Goal: Transaction & Acquisition: Purchase product/service

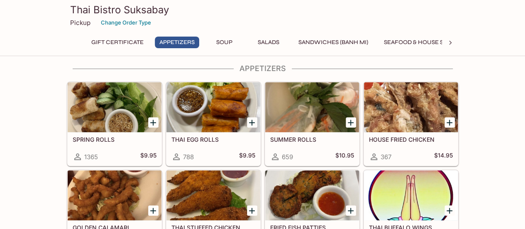
scroll to position [125, 0]
click at [110, 108] on div at bounding box center [115, 107] width 94 height 50
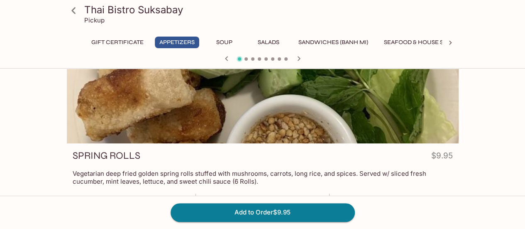
scroll to position [83, 0]
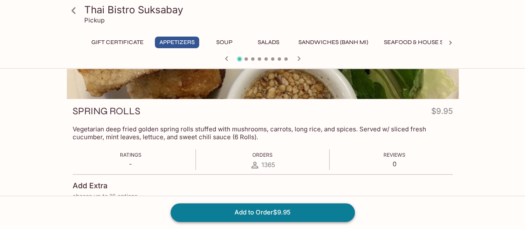
click at [267, 214] on button "Add to Order $9.95" at bounding box center [263, 212] width 184 height 18
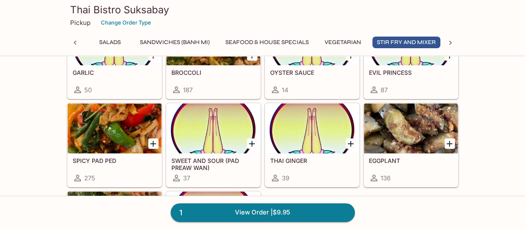
scroll to position [1620, 0]
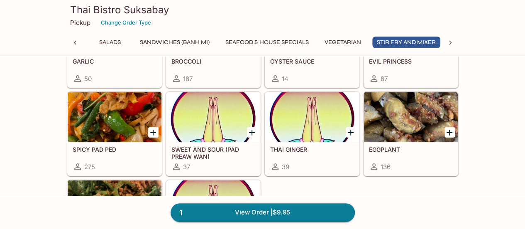
click at [114, 110] on div at bounding box center [115, 117] width 94 height 50
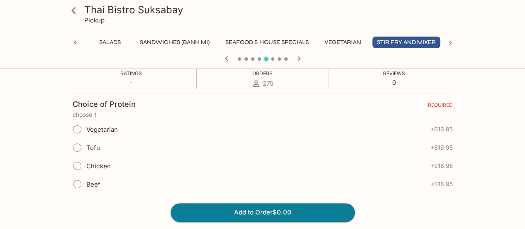
scroll to position [166, 0]
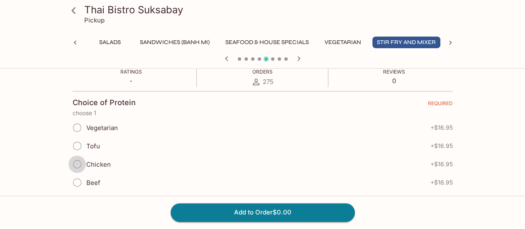
click at [76, 155] on input "Chicken" at bounding box center [77, 163] width 17 height 17
radio input "true"
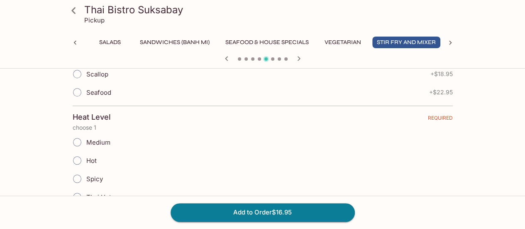
scroll to position [374, 0]
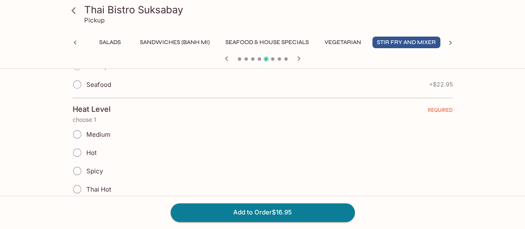
click at [78, 144] on input "Hot" at bounding box center [77, 152] width 17 height 17
radio input "true"
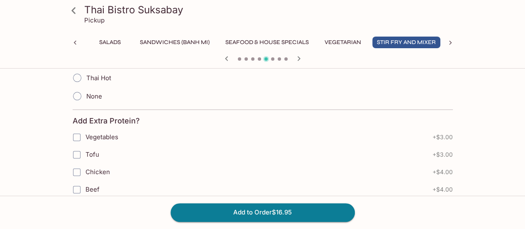
scroll to position [498, 0]
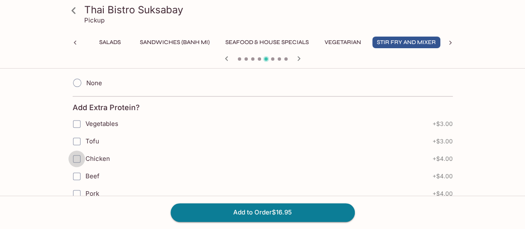
click at [76, 150] on input "Chicken" at bounding box center [77, 158] width 17 height 17
checkbox input "true"
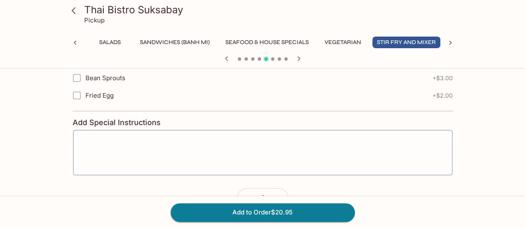
scroll to position [1016, 0]
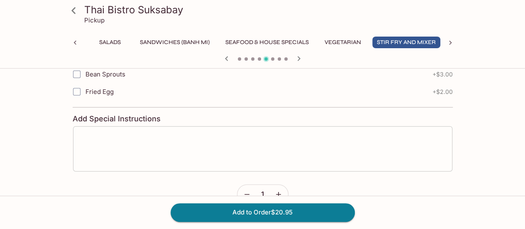
click at [166, 140] on textarea at bounding box center [263, 149] width 368 height 32
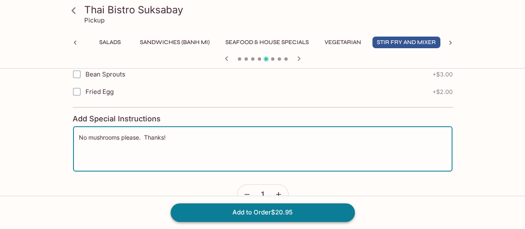
type textarea "No mushrooms please. Thanks!"
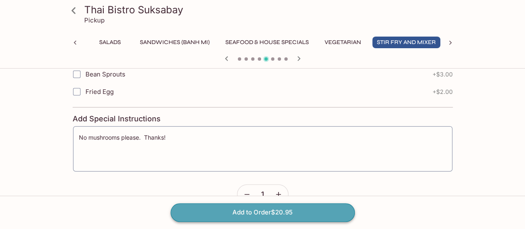
click at [277, 211] on button "Add to Order $20.95" at bounding box center [263, 212] width 184 height 18
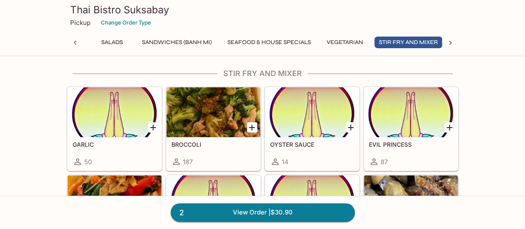
scroll to position [0, 159]
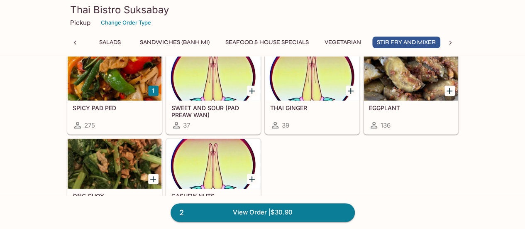
click at [196, 157] on div at bounding box center [214, 164] width 94 height 50
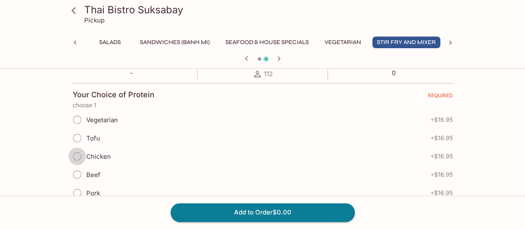
click at [76, 149] on input "Chicken" at bounding box center [77, 155] width 17 height 17
radio input "true"
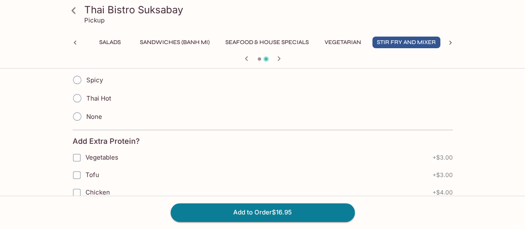
click at [81, 113] on input "None" at bounding box center [77, 116] width 17 height 17
click at [79, 184] on input "Chicken" at bounding box center [77, 192] width 17 height 17
checkbox input "true"
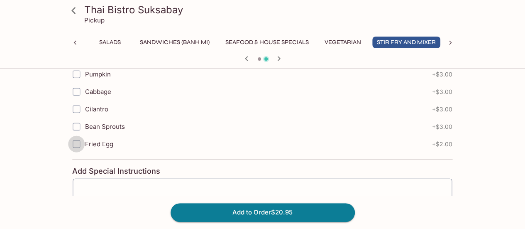
click at [78, 136] on input "Fried Egg" at bounding box center [76, 144] width 17 height 17
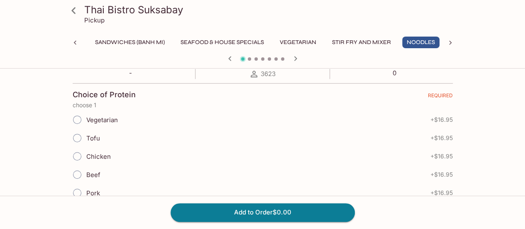
click at [74, 14] on icon at bounding box center [73, 10] width 15 height 15
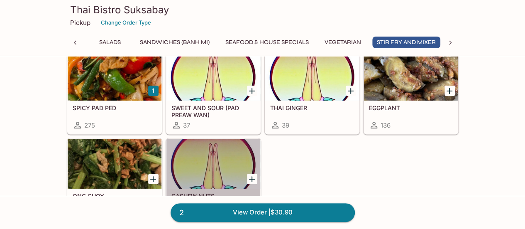
click at [219, 164] on div at bounding box center [214, 164] width 94 height 50
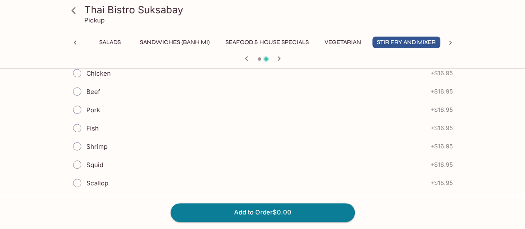
click at [78, 74] on input "Chicken" at bounding box center [77, 72] width 17 height 17
radio input "true"
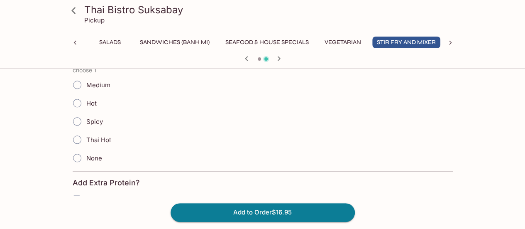
click at [77, 153] on input "None" at bounding box center [77, 157] width 17 height 17
radio input "true"
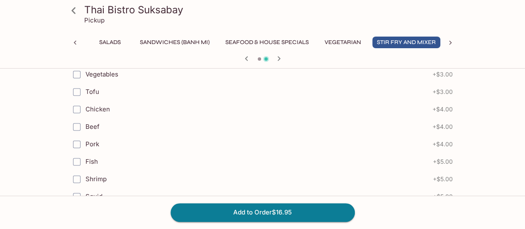
drag, startPoint x: 79, startPoint y: 104, endPoint x: 106, endPoint y: 114, distance: 28.8
click at [79, 104] on input "Chicken" at bounding box center [77, 109] width 17 height 17
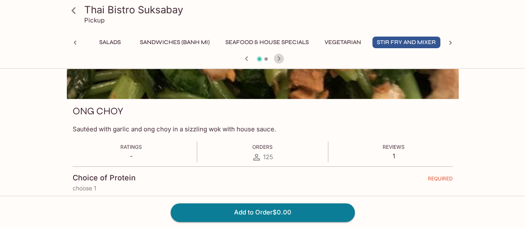
click at [281, 58] on icon "button" at bounding box center [279, 59] width 10 height 10
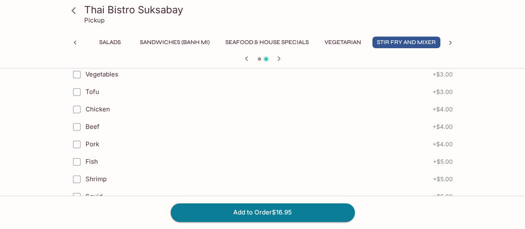
click at [79, 104] on input "Chicken" at bounding box center [77, 109] width 17 height 17
click at [79, 103] on input "Chicken" at bounding box center [77, 109] width 17 height 17
click at [98, 105] on span "Chicken" at bounding box center [98, 109] width 25 height 8
click at [107, 105] on span "Chicken" at bounding box center [98, 109] width 25 height 8
click at [85, 103] on input "Chicken" at bounding box center [77, 109] width 17 height 17
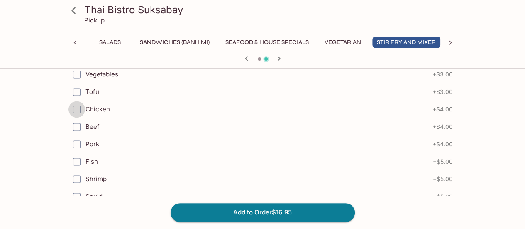
click at [76, 104] on input "Chicken" at bounding box center [77, 109] width 17 height 17
click at [72, 104] on input "Chicken" at bounding box center [77, 109] width 17 height 17
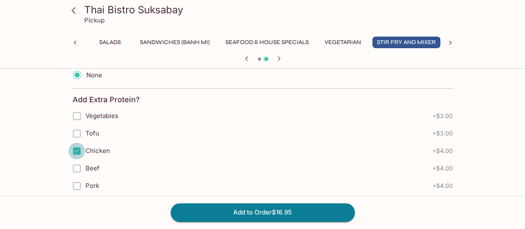
click at [76, 144] on input "Chicken" at bounding box center [77, 150] width 17 height 17
checkbox input "false"
click at [77, 147] on input "Chicken" at bounding box center [77, 150] width 17 height 17
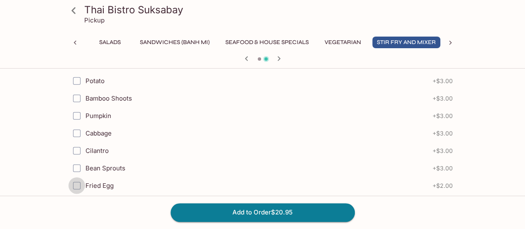
click at [76, 177] on input "Fried Egg" at bounding box center [77, 185] width 17 height 17
checkbox input "true"
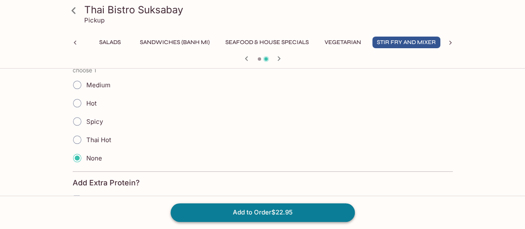
click at [260, 207] on button "Add to Order $22.95" at bounding box center [263, 212] width 184 height 18
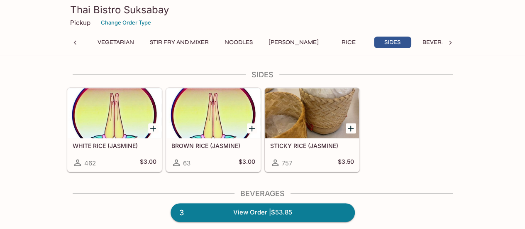
click at [106, 96] on div at bounding box center [115, 113] width 94 height 50
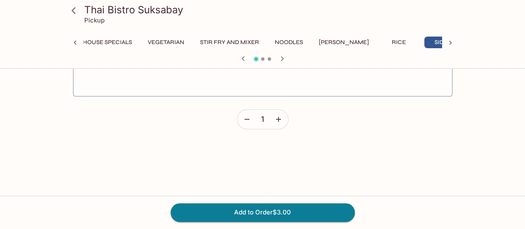
click at [281, 120] on icon "button" at bounding box center [279, 119] width 8 height 8
click at [280, 118] on icon "button" at bounding box center [279, 119] width 8 height 8
click at [272, 211] on button "Add to Order $9.00" at bounding box center [263, 212] width 184 height 18
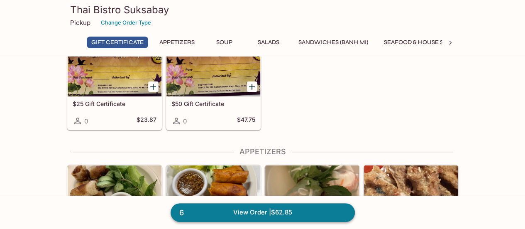
click at [292, 211] on link "6 View Order | $62.85" at bounding box center [263, 212] width 184 height 18
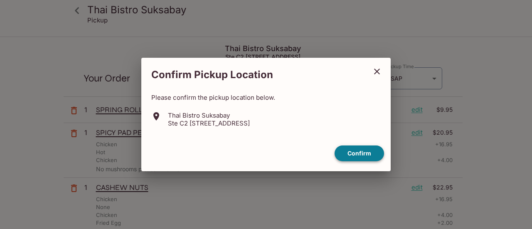
click at [361, 152] on button "Confirm" at bounding box center [358, 153] width 49 height 16
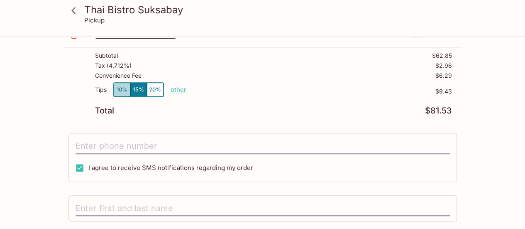
click at [118, 88] on button "10%" at bounding box center [122, 90] width 17 height 14
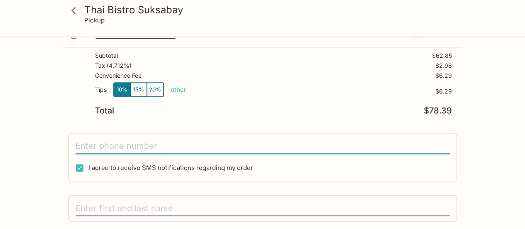
click at [129, 147] on input "tel" at bounding box center [263, 146] width 375 height 16
type input "[PHONE_NUMBER]"
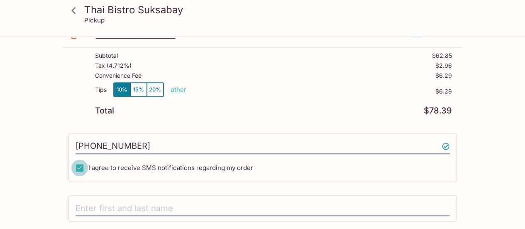
click at [80, 163] on input "I agree to receive SMS notifications regarding my order" at bounding box center [79, 168] width 17 height 17
click at [81, 165] on input "I agree to receive SMS notifications regarding my order" at bounding box center [79, 168] width 17 height 17
checkbox input "true"
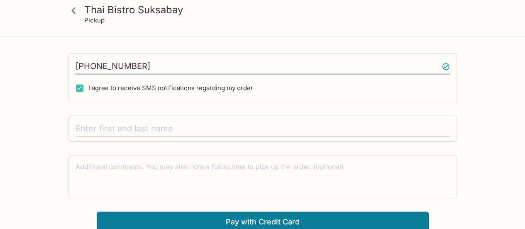
click at [140, 128] on input "text" at bounding box center [263, 129] width 375 height 16
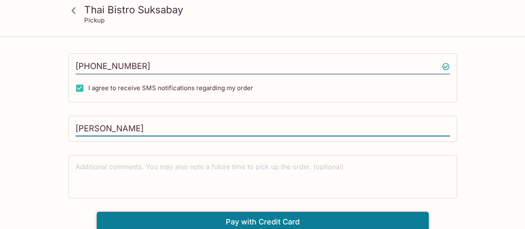
type input "[PERSON_NAME]"
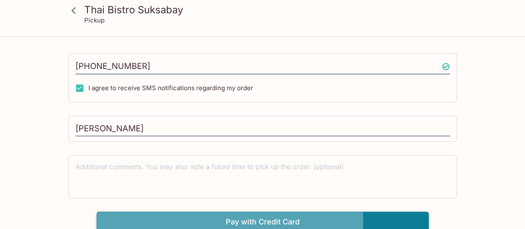
click at [259, 217] on button "Pay with Credit Card" at bounding box center [263, 221] width 332 height 21
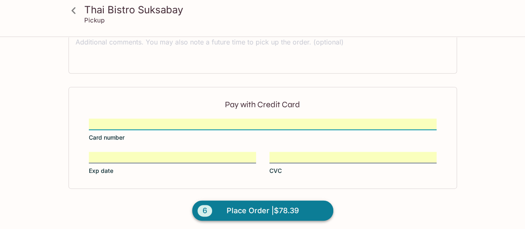
click at [272, 206] on span "Place Order | $78.39" at bounding box center [263, 210] width 72 height 13
